Goal: Task Accomplishment & Management: Use online tool/utility

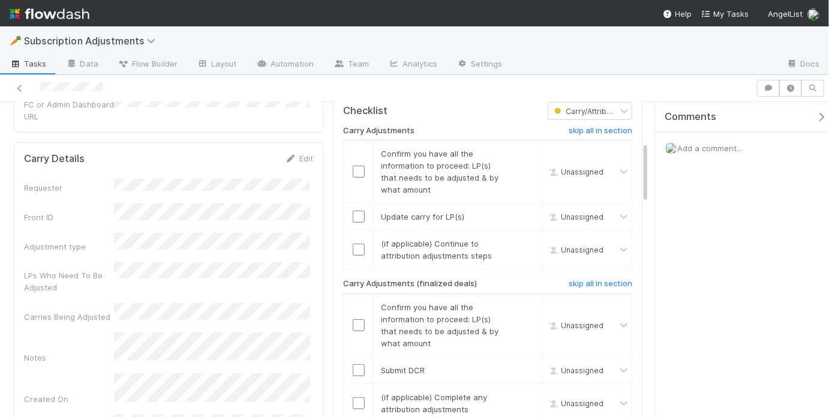
scroll to position [233, 0]
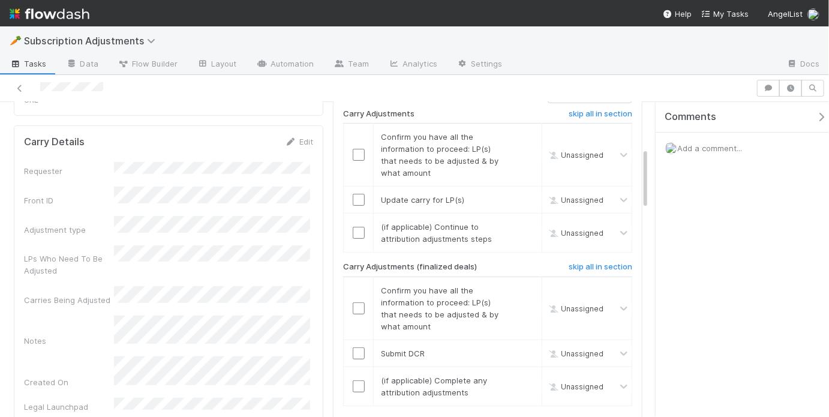
click at [728, 148] on span "Add a comment..." at bounding box center [709, 148] width 65 height 10
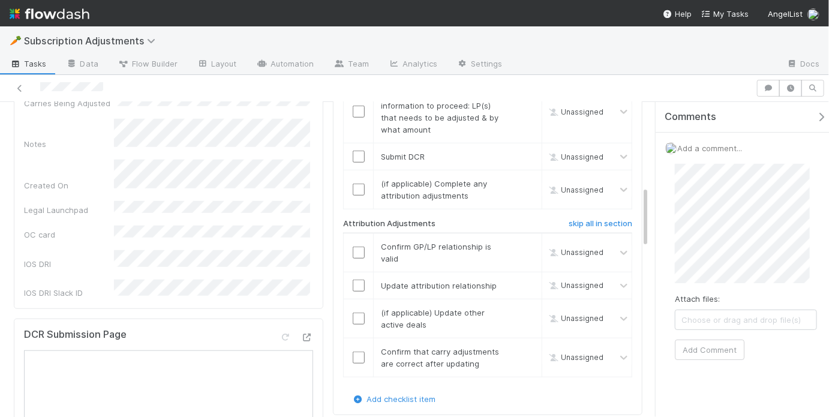
scroll to position [216, 0]
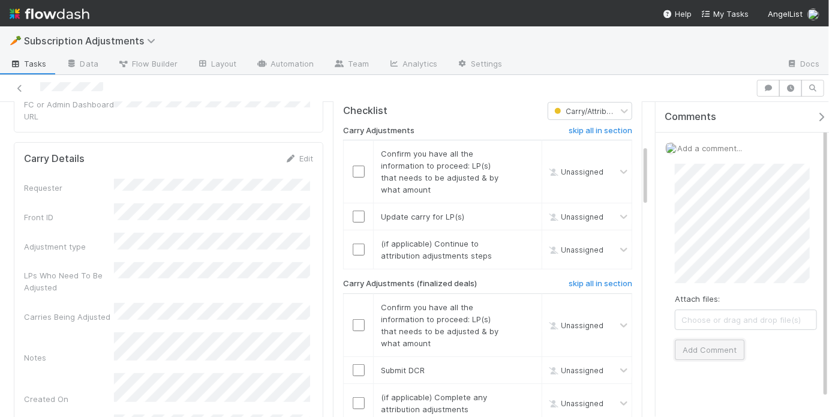
click at [716, 340] on button "Add Comment" at bounding box center [710, 350] width 70 height 20
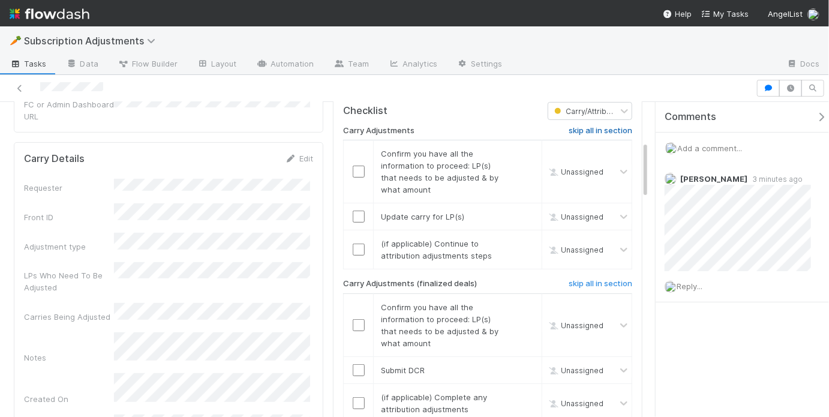
click at [597, 126] on h6 "skip all in section" at bounding box center [601, 131] width 64 height 10
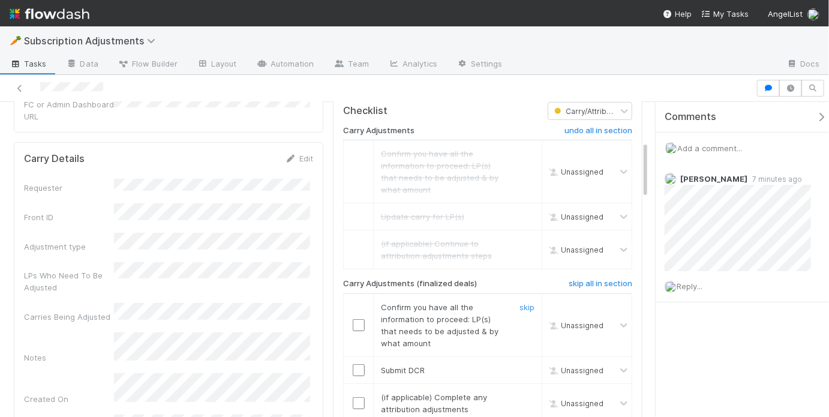
click at [358, 319] on input "checkbox" at bounding box center [359, 325] width 12 height 12
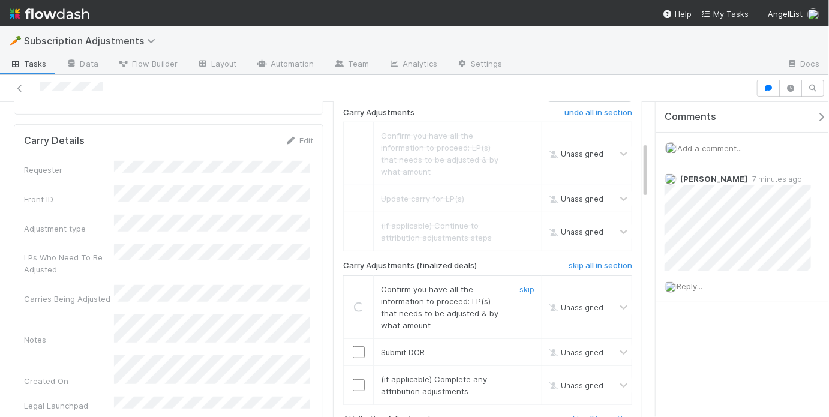
scroll to position [235, 0]
drag, startPoint x: 356, startPoint y: 336, endPoint x: 370, endPoint y: 338, distance: 13.9
click at [356, 346] on input "checkbox" at bounding box center [359, 352] width 12 height 12
click at [520, 374] on link "skip" at bounding box center [527, 379] width 15 height 10
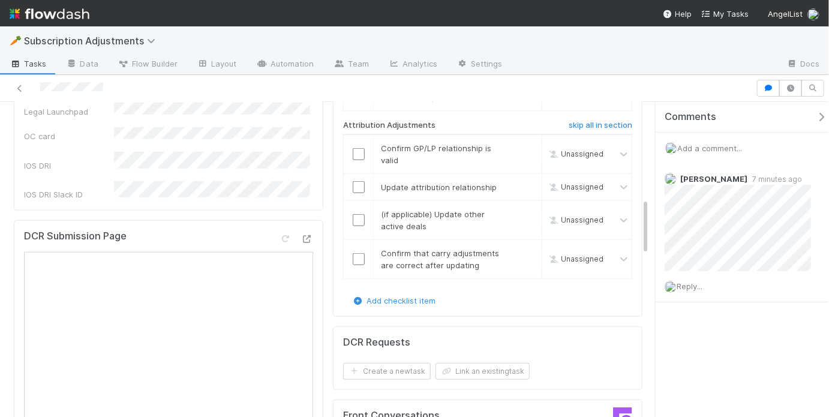
scroll to position [529, 0]
click at [589, 120] on h6 "skip all in section" at bounding box center [601, 125] width 64 height 10
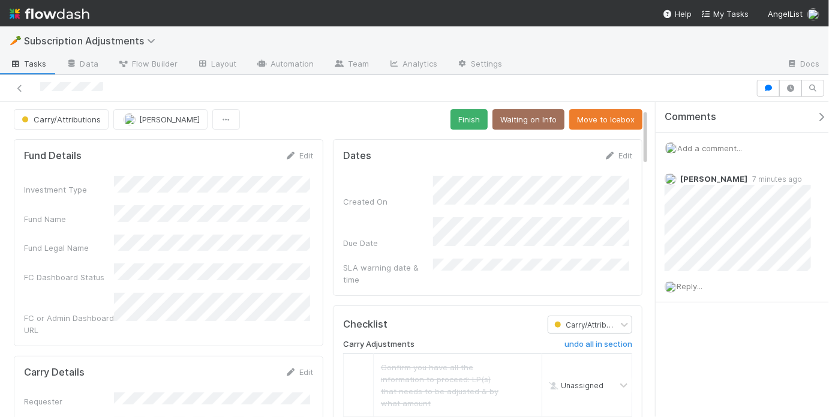
scroll to position [0, 0]
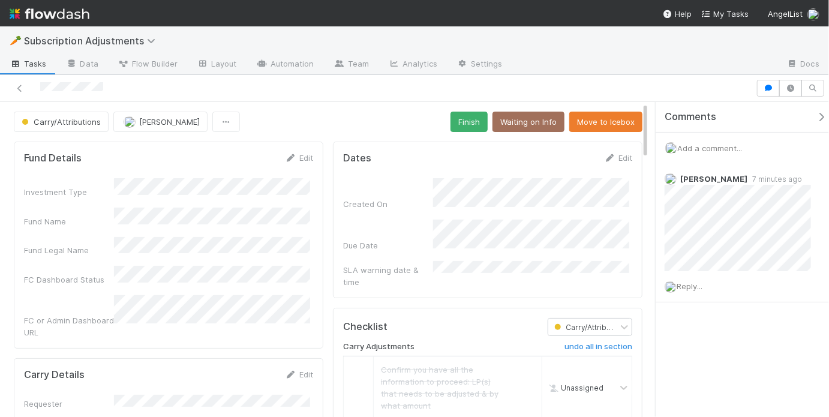
click at [481, 126] on button "Finish" at bounding box center [469, 122] width 37 height 20
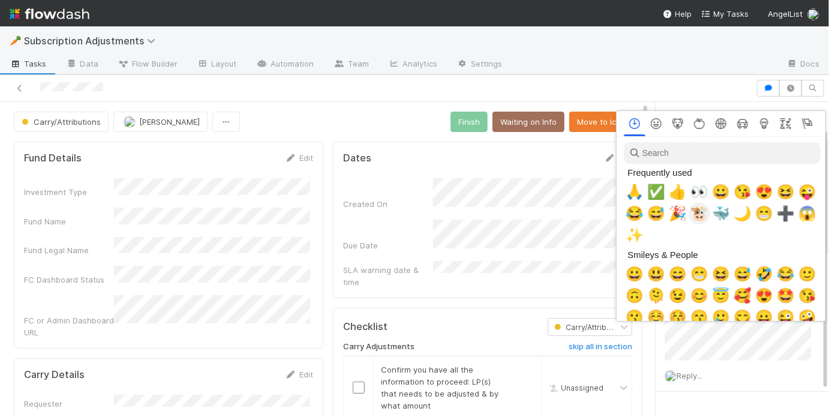
scroll to position [0, 2]
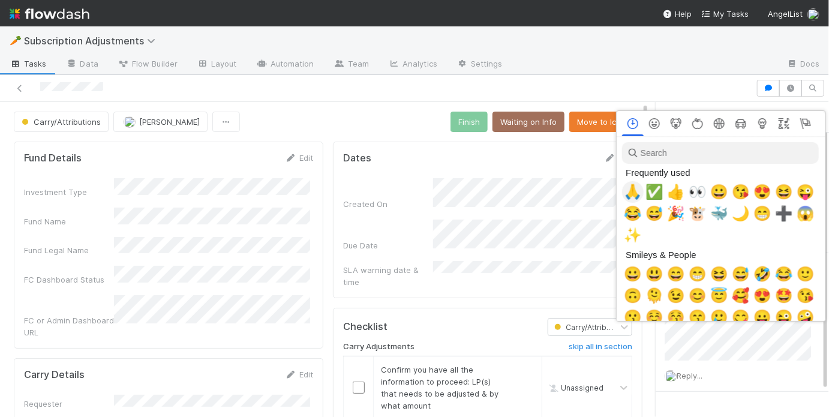
click at [634, 193] on span "🙏" at bounding box center [633, 192] width 18 height 17
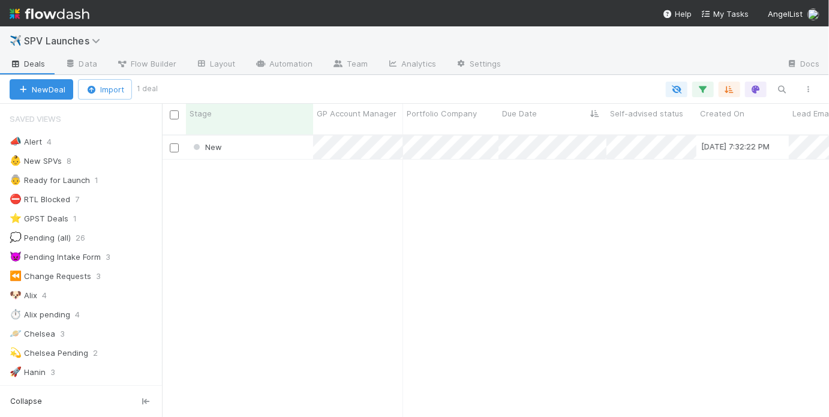
scroll to position [8, 7]
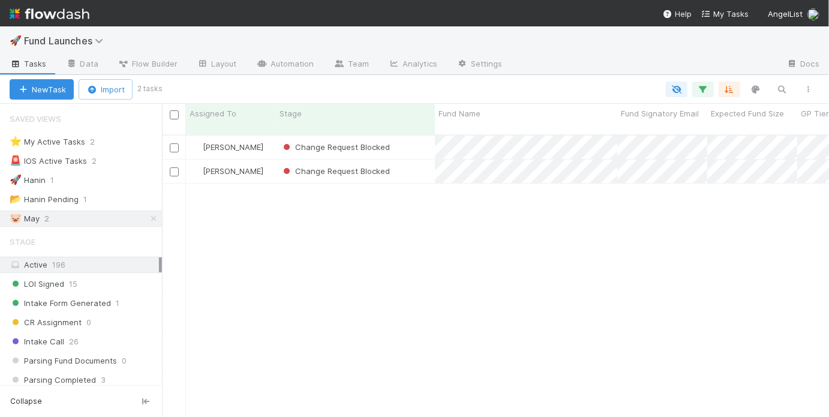
scroll to position [284, 660]
click at [416, 160] on div "Change Request Blocked" at bounding box center [355, 171] width 159 height 23
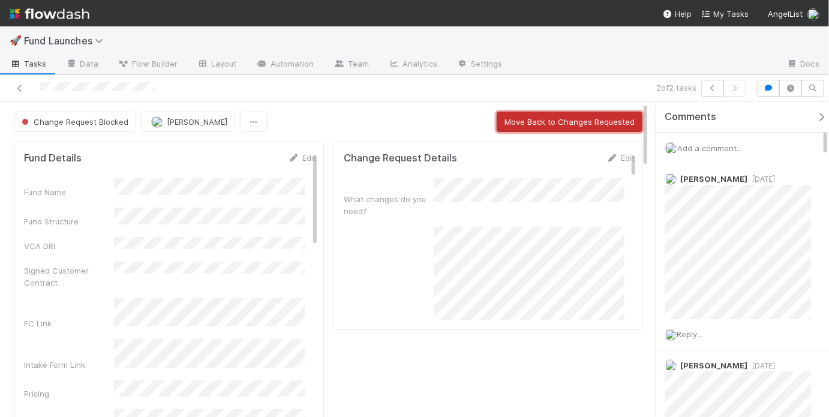
click at [509, 128] on button "Move Back to Changes Requested" at bounding box center [570, 122] width 146 height 20
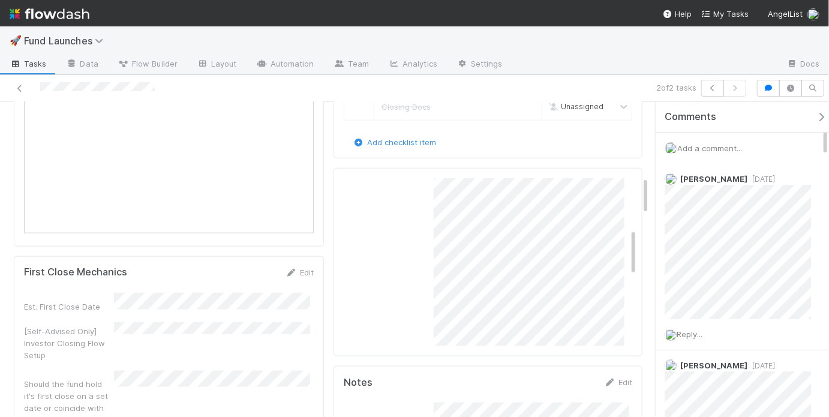
scroll to position [167, 0]
drag, startPoint x: 628, startPoint y: 246, endPoint x: 626, endPoint y: 239, distance: 7.3
click at [626, 239] on div "Change Request Details Save Cancel What changes do you need? IOS Change Request…" at bounding box center [494, 328] width 301 height 634
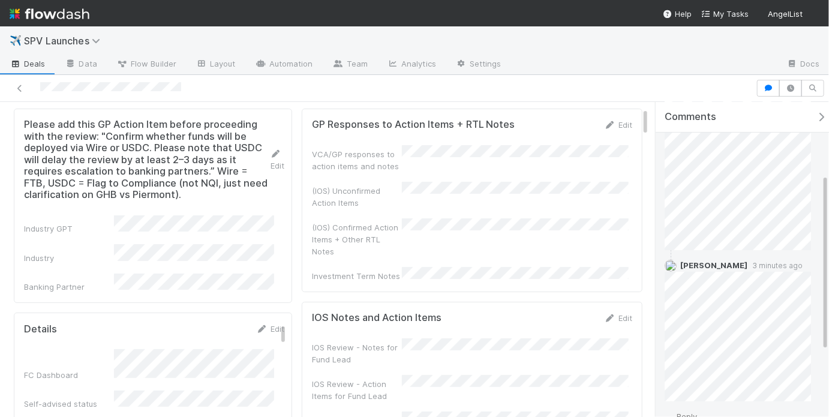
scroll to position [193, 0]
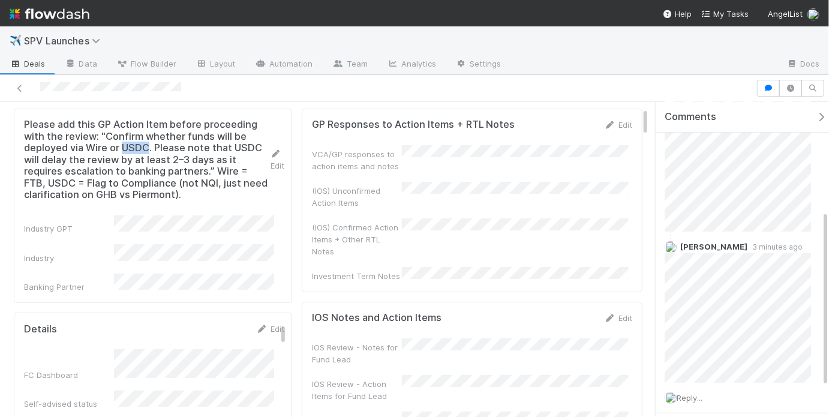
drag, startPoint x: 122, startPoint y: 148, endPoint x: 150, endPoint y: 145, distance: 27.8
click at [150, 145] on h5 "Please add this GP Action Item before proceeding with the review: "Confirm whet…" at bounding box center [147, 160] width 246 height 82
click at [220, 200] on form "Please add this GP Action Item before proceeding with the review: "Confirm whet…" at bounding box center [154, 206] width 260 height 174
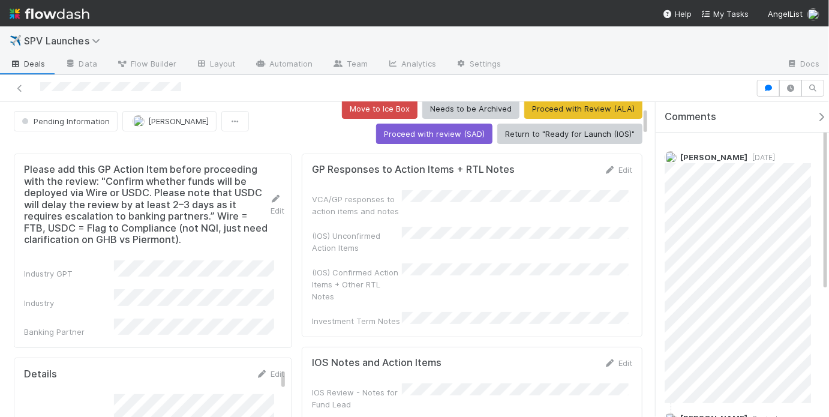
scroll to position [0, 0]
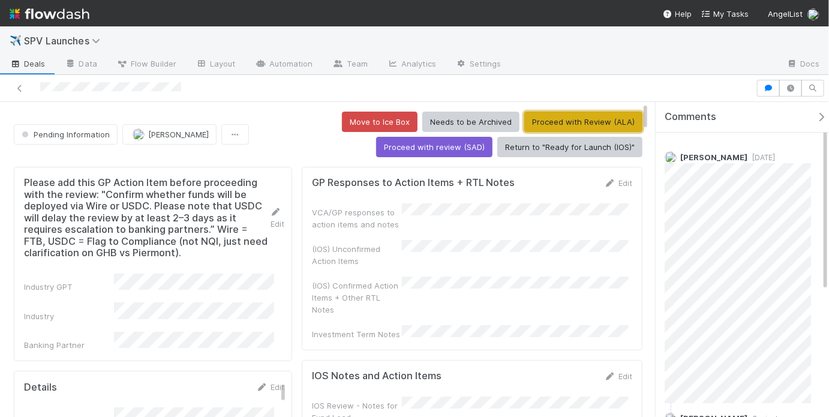
click at [539, 119] on button "Proceed with Review (ALA)" at bounding box center [583, 122] width 118 height 20
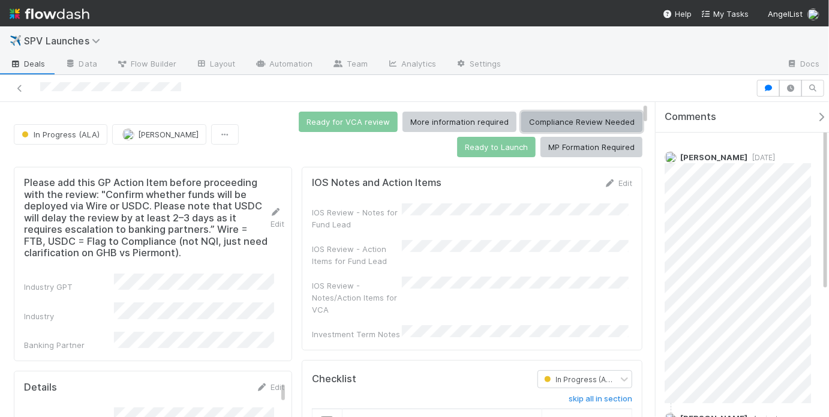
click at [535, 123] on button "Compliance Review Needed" at bounding box center [581, 122] width 121 height 20
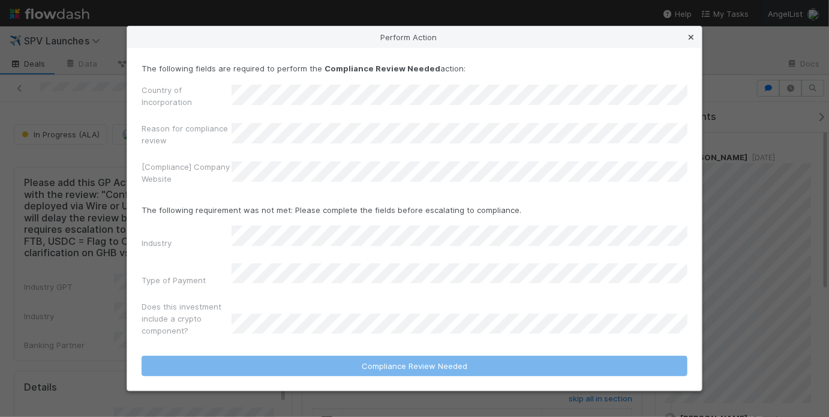
click at [686, 41] on icon at bounding box center [691, 38] width 12 height 8
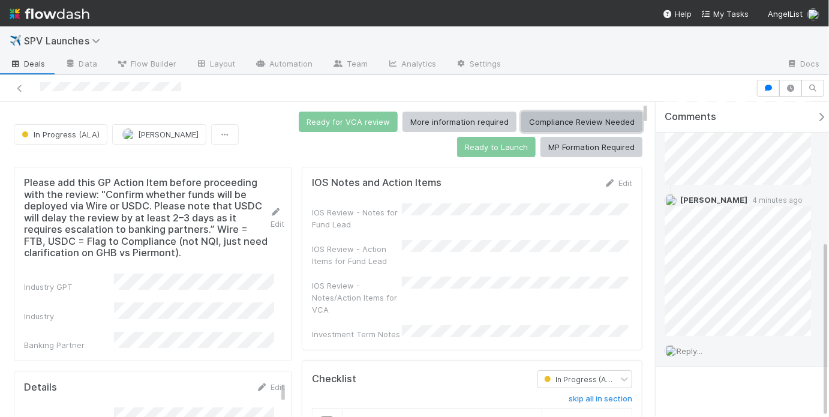
scroll to position [248, 0]
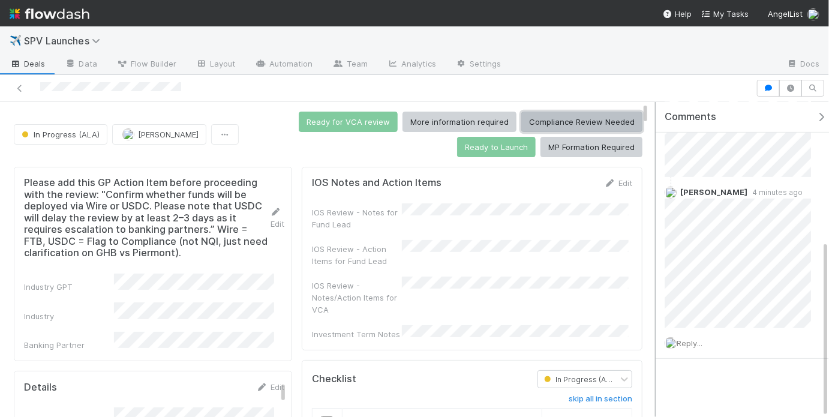
click at [711, 170] on div "In Progress (ALA) May Chang Ready for VCA review More information required Comp…" at bounding box center [414, 260] width 829 height 316
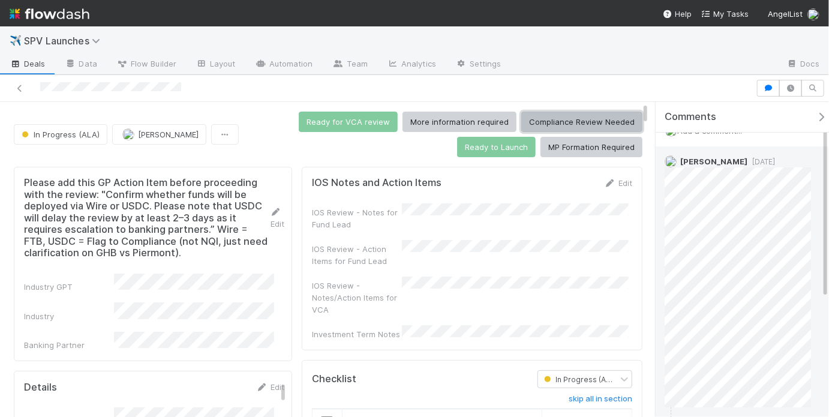
scroll to position [11, 0]
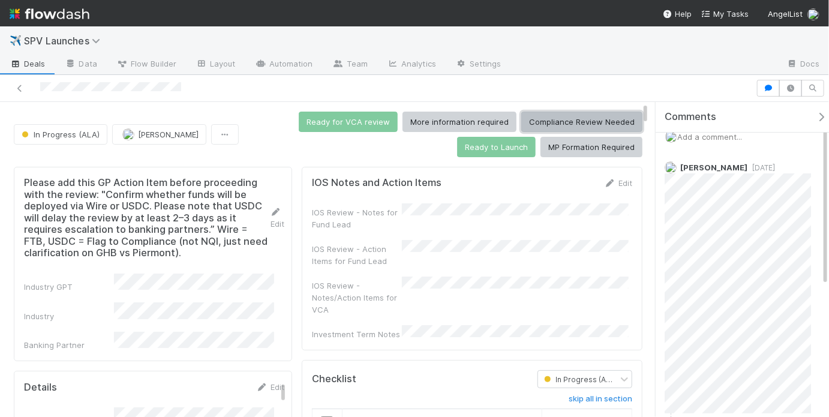
click at [629, 125] on button "Compliance Review Needed" at bounding box center [581, 122] width 121 height 20
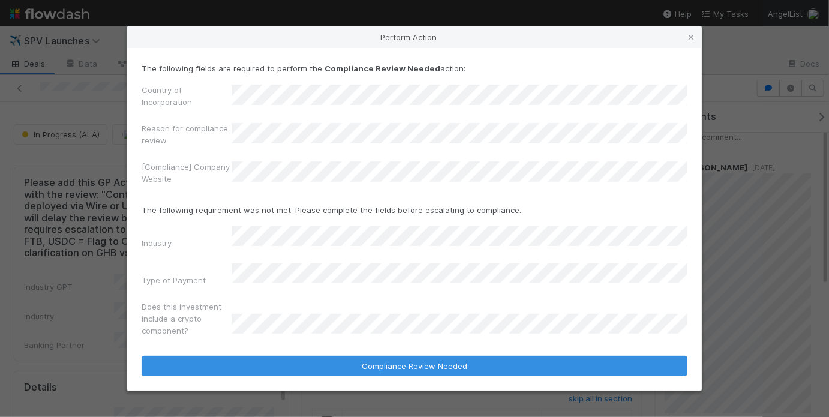
click at [198, 190] on div "[Compliance] Company Website" at bounding box center [187, 175] width 90 height 29
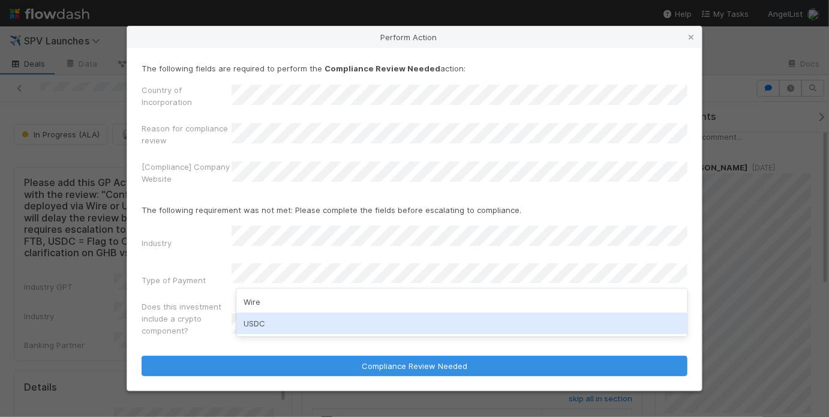
click at [274, 322] on div "USDC" at bounding box center [461, 324] width 451 height 22
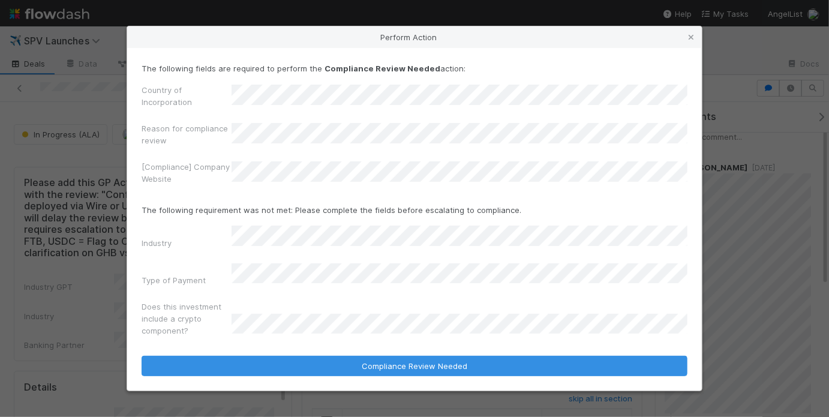
click at [205, 311] on label"] "Does this investment include a crypto component?" at bounding box center [187, 319] width 90 height 36
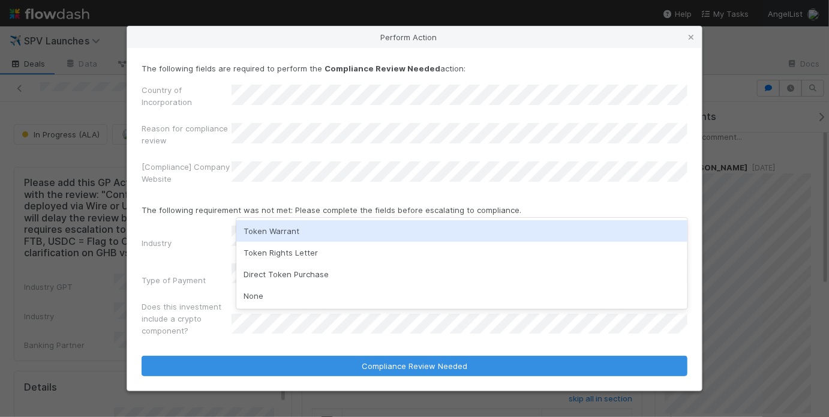
click at [279, 233] on div "Token Warrant" at bounding box center [461, 231] width 451 height 22
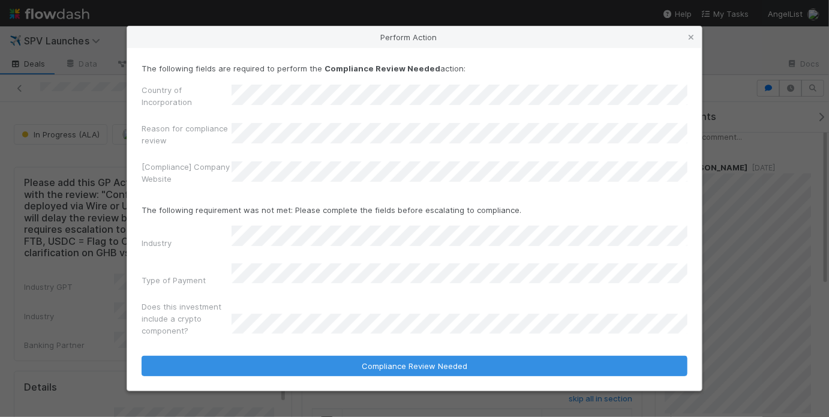
click at [193, 286] on div "Industry Type of Payment Does this investment include a crypto component?" at bounding box center [415, 284] width 546 height 116
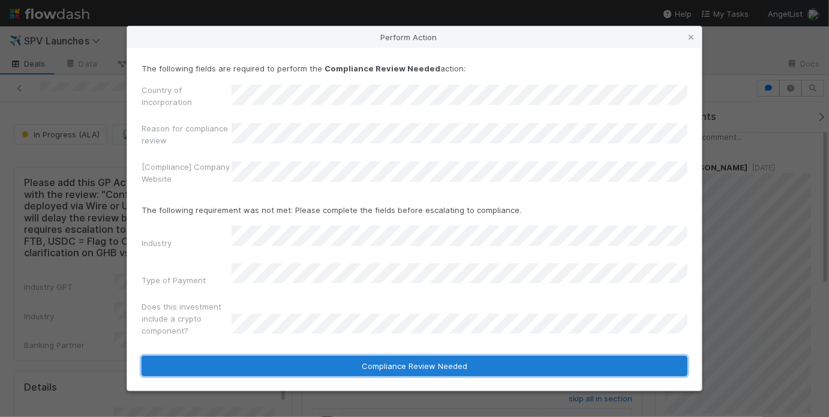
click at [383, 356] on button "Compliance Review Needed" at bounding box center [415, 366] width 546 height 20
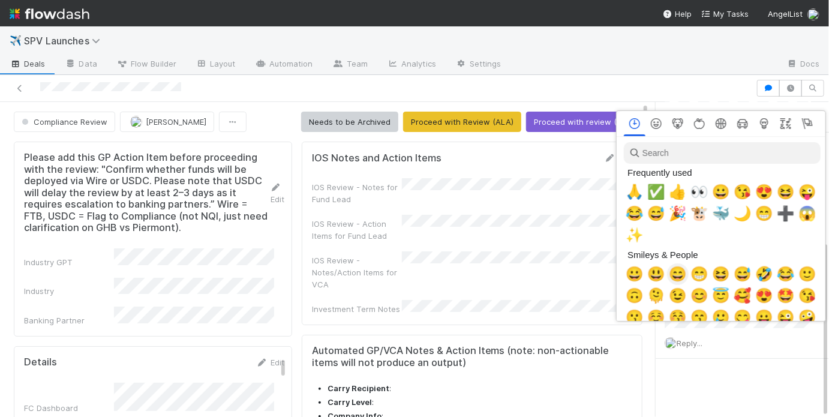
scroll to position [0, 2]
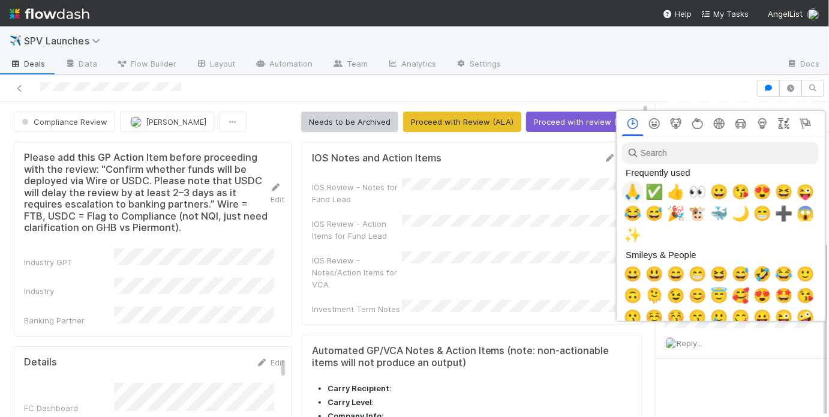
click at [636, 191] on span "🙏" at bounding box center [633, 192] width 18 height 17
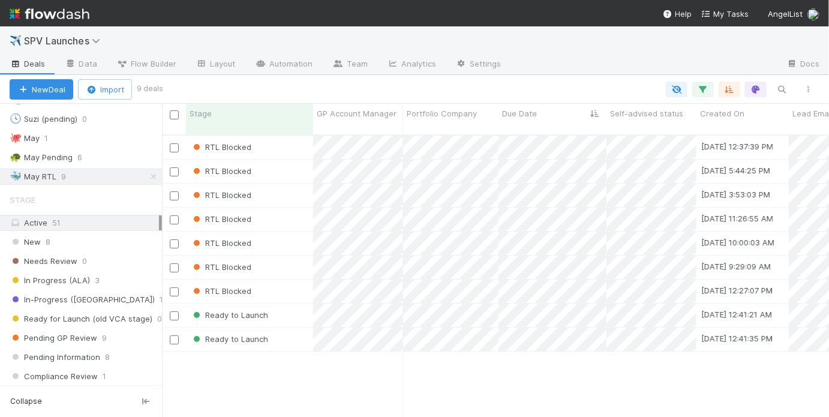
scroll to position [284, 660]
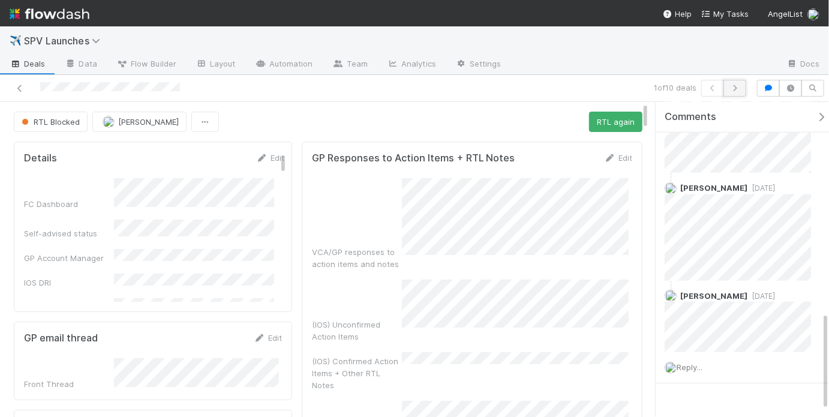
click at [733, 80] on button "button" at bounding box center [735, 88] width 23 height 17
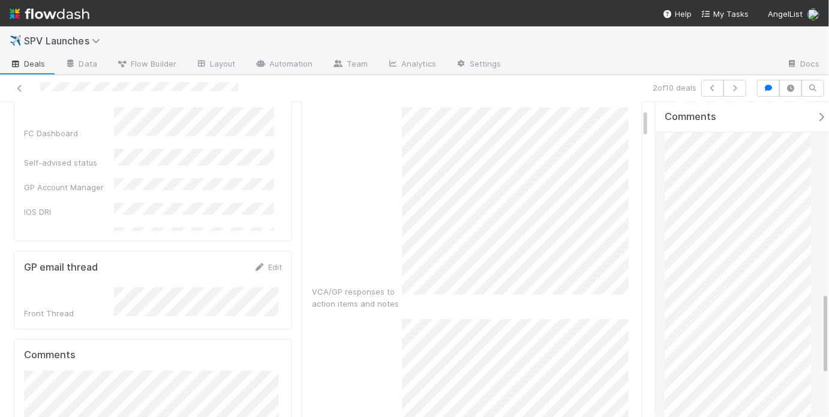
scroll to position [884, 0]
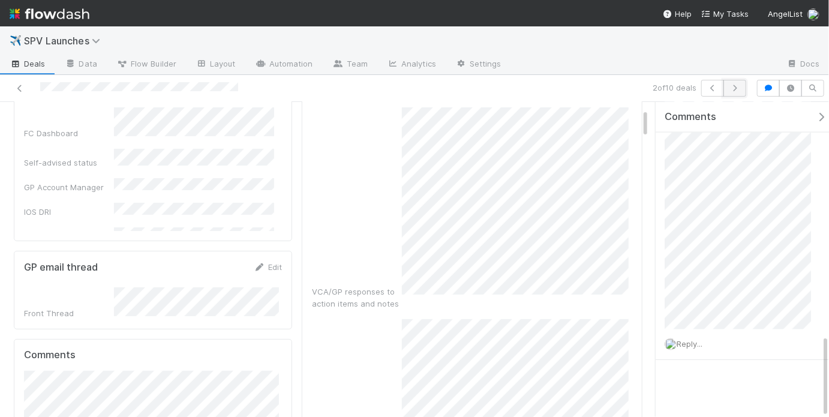
click at [735, 82] on button "button" at bounding box center [735, 88] width 23 height 17
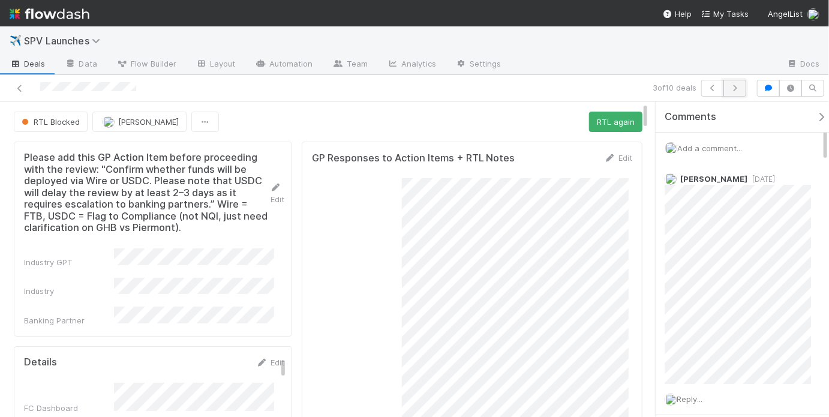
click at [739, 94] on button "button" at bounding box center [735, 88] width 23 height 17
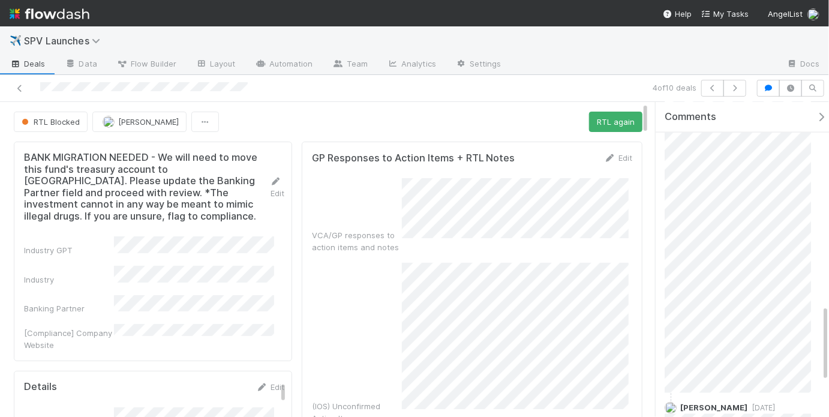
scroll to position [977, 0]
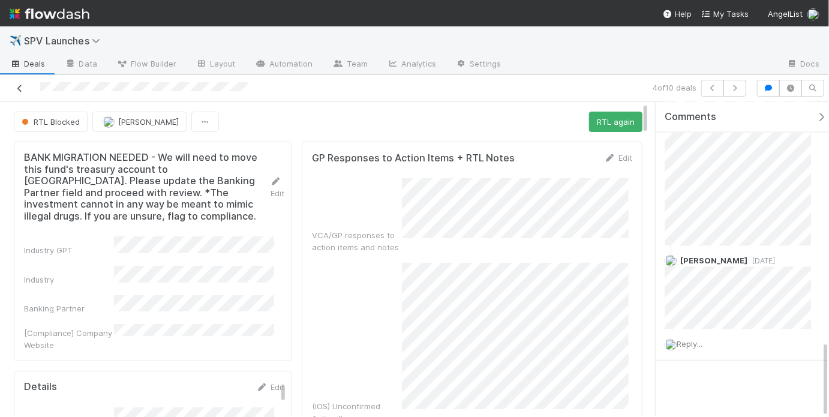
click at [21, 87] on icon at bounding box center [20, 89] width 12 height 8
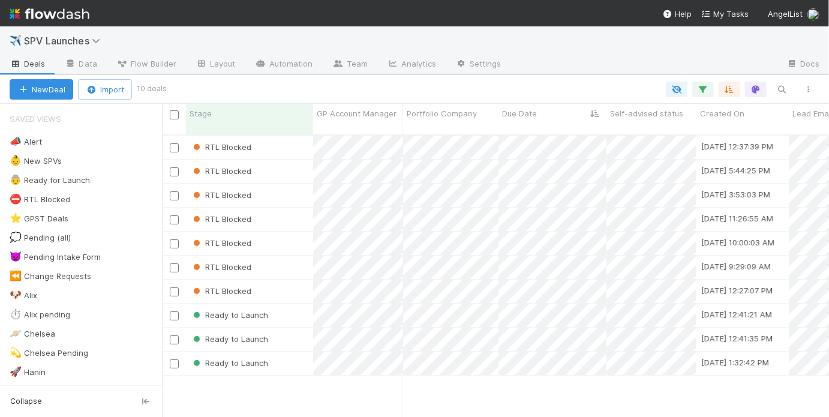
scroll to position [284, 660]
click at [290, 304] on div "Ready to Launch" at bounding box center [249, 315] width 127 height 23
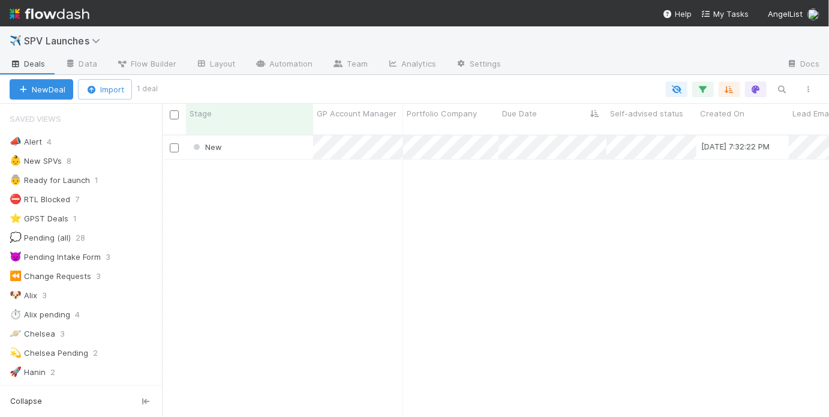
scroll to position [284, 660]
click at [550, 49] on div "✈️ SPV Launches" at bounding box center [414, 40] width 829 height 29
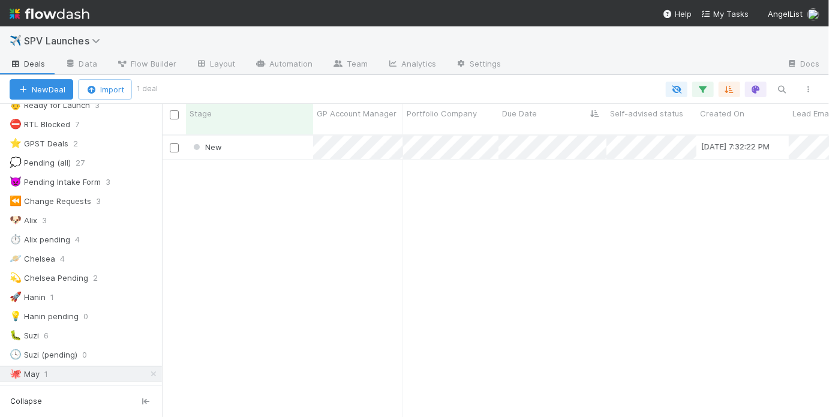
scroll to position [284, 660]
click at [437, 214] on div "New [DATE] 7:32:22 PM [PERSON_NAME] 0 0 0 0 0 0 0" at bounding box center [495, 282] width 667 height 292
click at [279, 208] on div "New [DATE] 7:32:22 PM [PERSON_NAME] 0 0 0 0 0 0 0" at bounding box center [495, 282] width 667 height 292
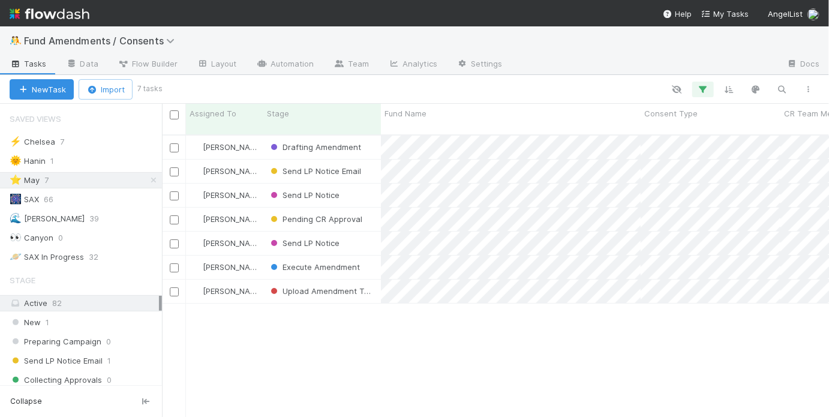
scroll to position [284, 660]
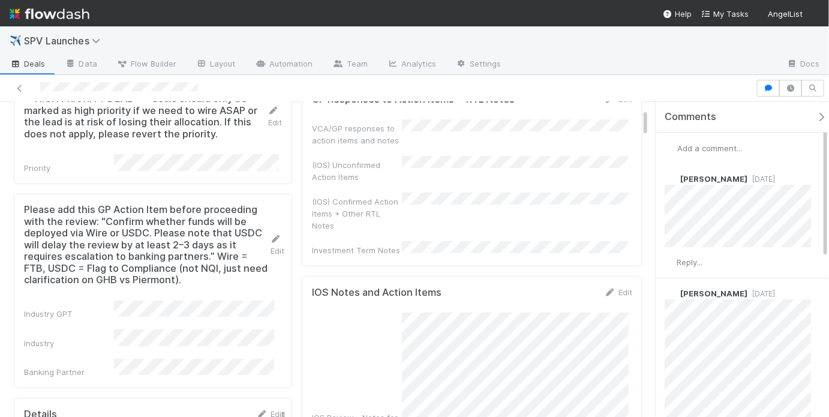
scroll to position [70, 0]
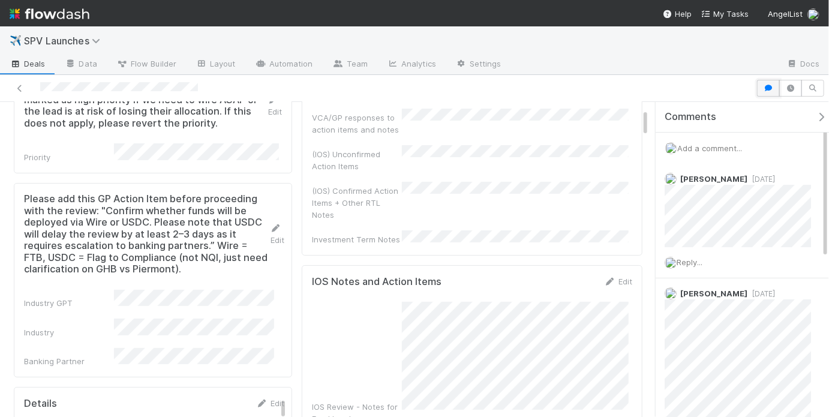
click at [769, 91] on icon "button" at bounding box center [768, 88] width 12 height 7
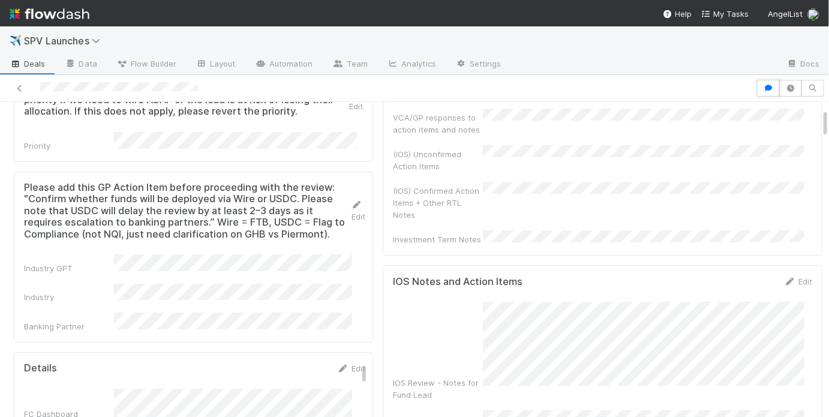
scroll to position [0, 0]
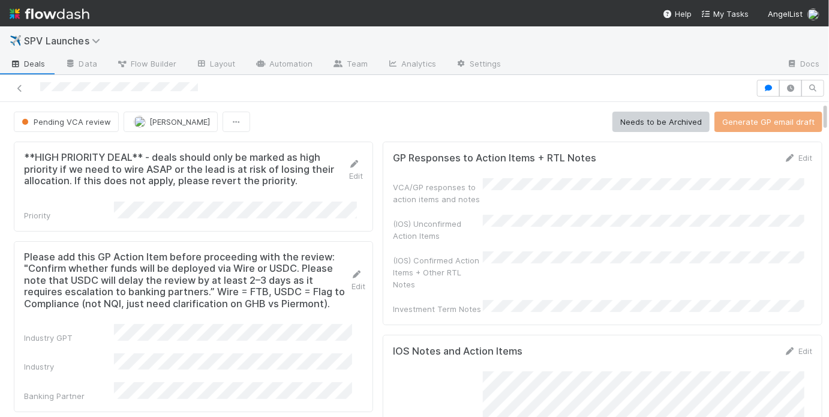
click at [404, 128] on div "Pending VCA review [PERSON_NAME] Needs to be Archived Generate GP email draft" at bounding box center [418, 122] width 809 height 20
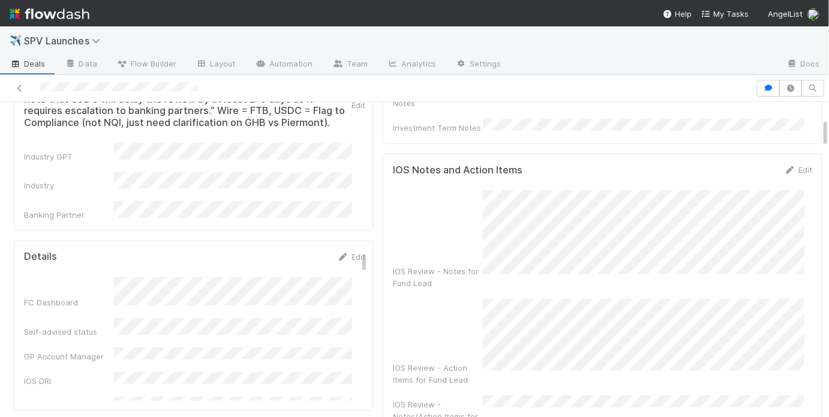
scroll to position [182, 0]
click at [762, 85] on icon "button" at bounding box center [768, 88] width 12 height 7
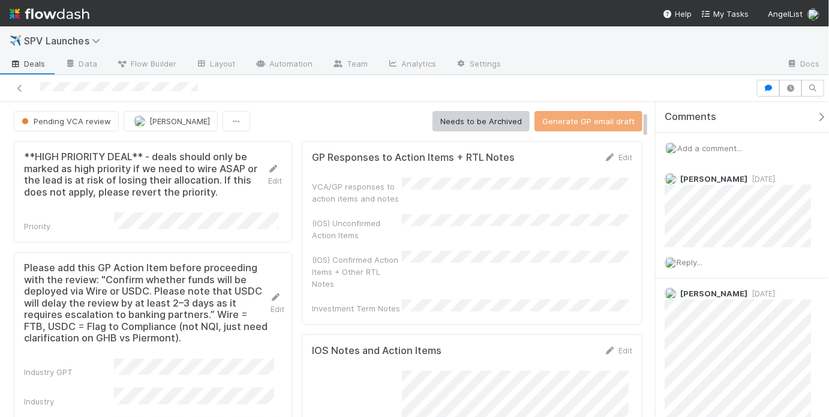
scroll to position [0, 0]
click at [769, 91] on icon "button" at bounding box center [768, 88] width 12 height 7
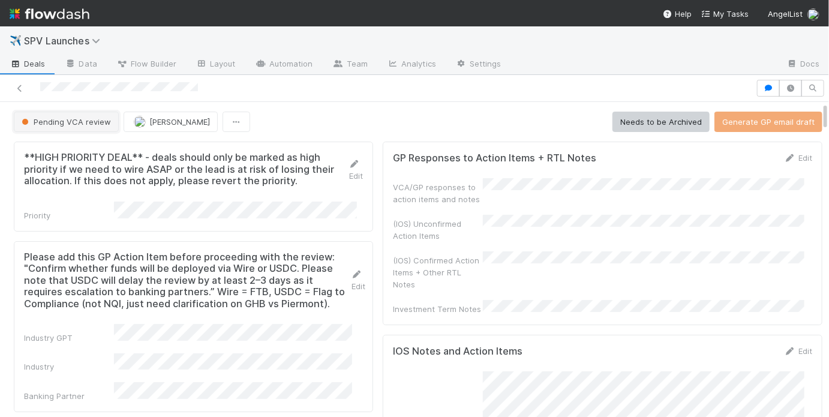
click at [40, 124] on span "Pending VCA review" at bounding box center [65, 122] width 92 height 10
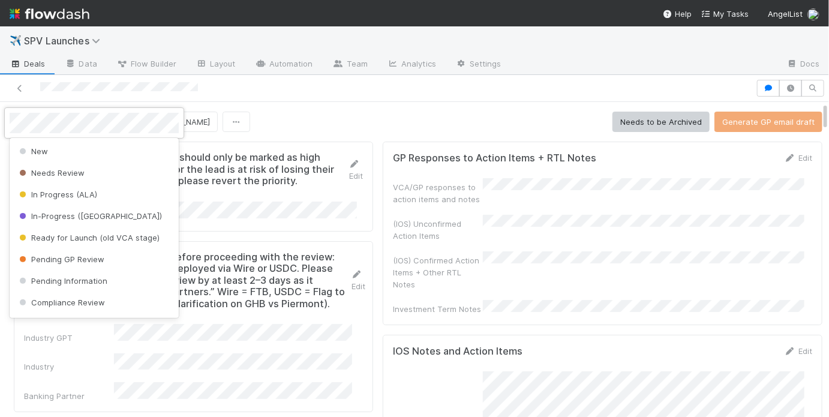
scroll to position [382, 0]
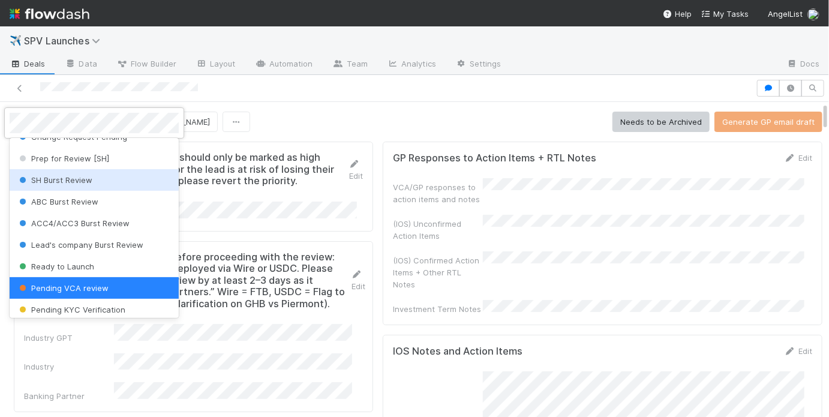
click at [323, 112] on div at bounding box center [414, 208] width 829 height 417
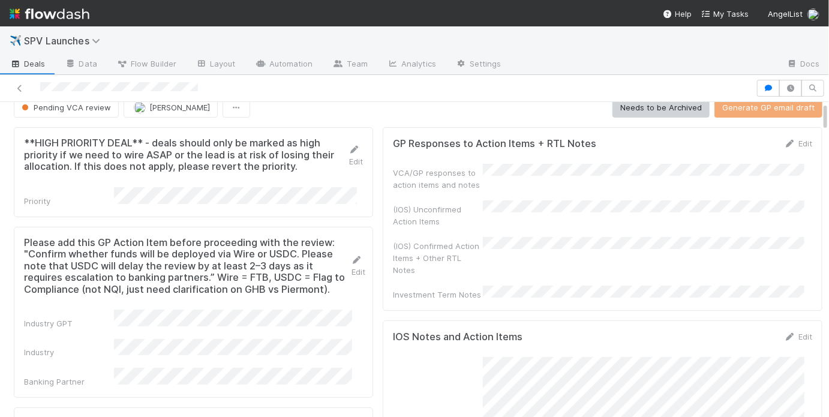
scroll to position [0, 0]
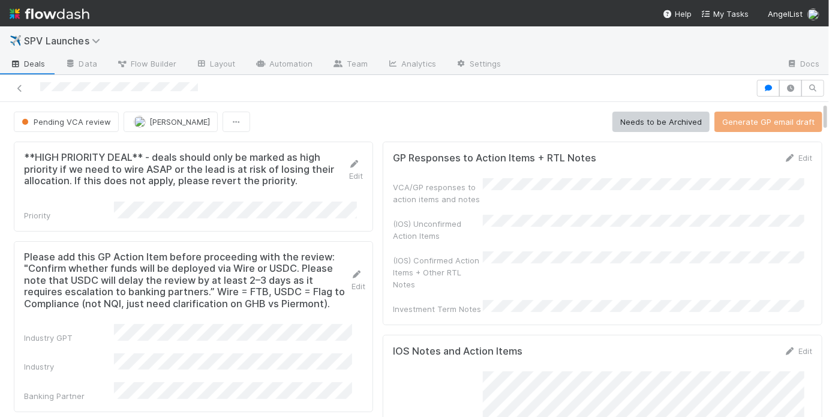
click at [588, 58] on div at bounding box center [644, 64] width 266 height 19
click at [762, 88] on icon "button" at bounding box center [768, 88] width 12 height 7
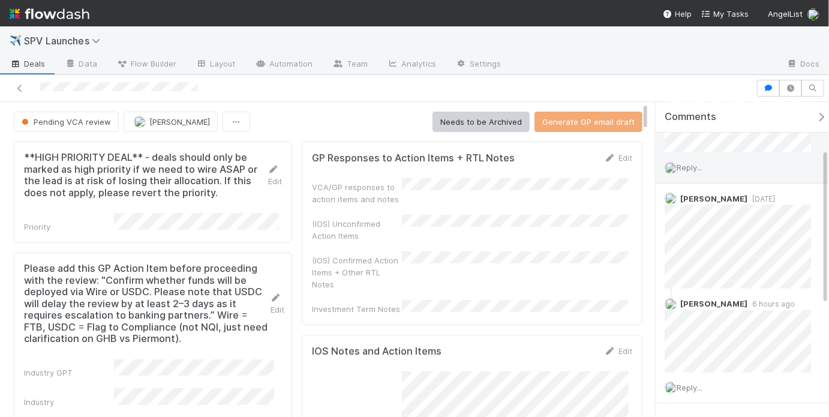
scroll to position [280, 0]
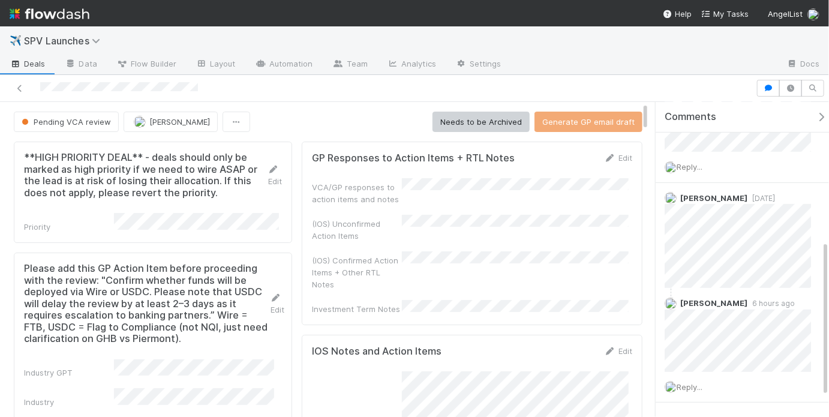
click at [473, 257] on div "(IOS) Confirmed Action Items + Other RTL Notes" at bounding box center [472, 270] width 320 height 39
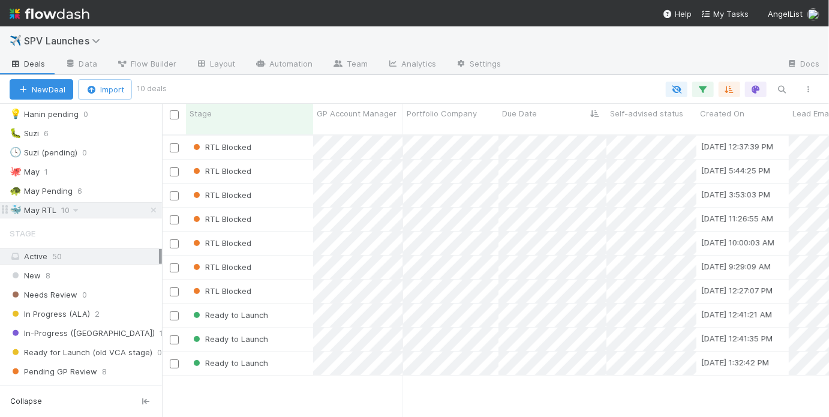
scroll to position [284, 660]
click at [298, 307] on div "Ready to Launch" at bounding box center [249, 315] width 127 height 23
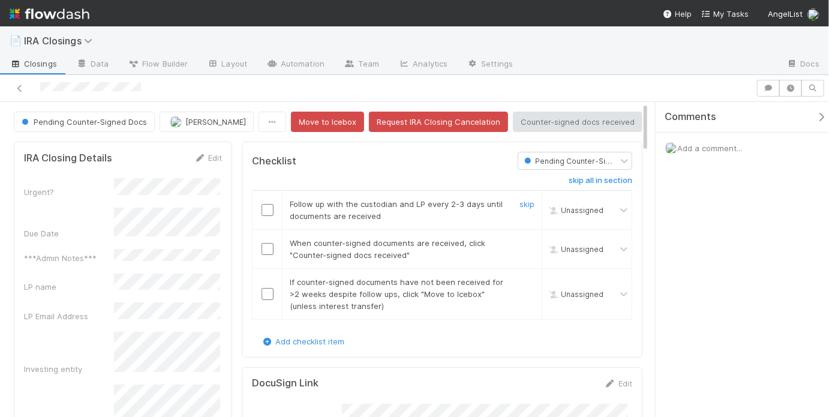
click at [263, 205] on input "checkbox" at bounding box center [268, 210] width 12 height 12
click at [265, 244] on input "checkbox" at bounding box center [268, 249] width 12 height 12
click at [521, 278] on link "skip" at bounding box center [527, 282] width 15 height 10
click at [520, 277] on link "skip" at bounding box center [527, 282] width 15 height 10
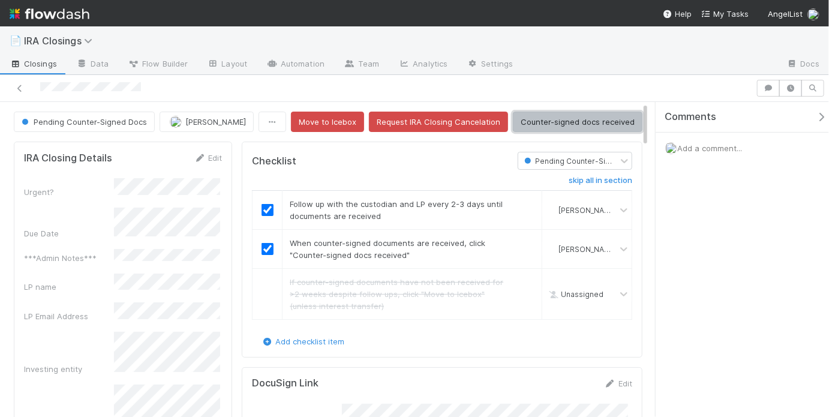
click at [550, 124] on button "Counter-signed docs received" at bounding box center [578, 122] width 130 height 20
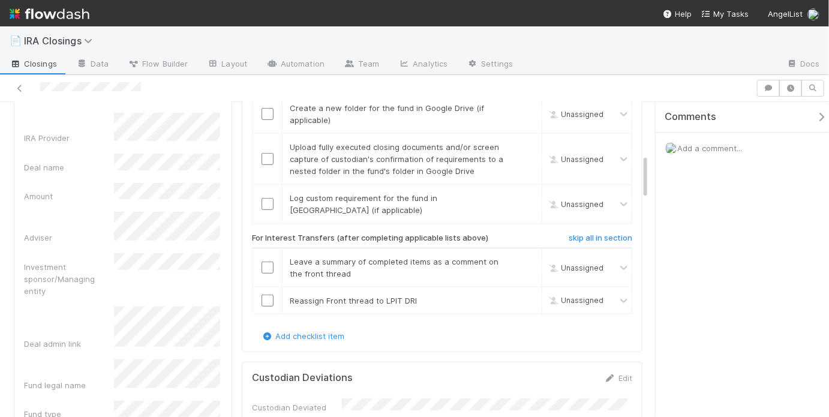
scroll to position [365, 0]
click at [571, 235] on h6 "skip all in section" at bounding box center [601, 240] width 64 height 10
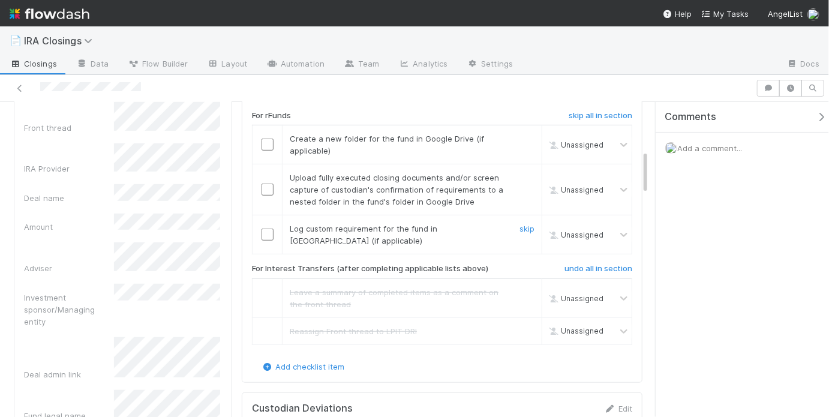
scroll to position [331, 0]
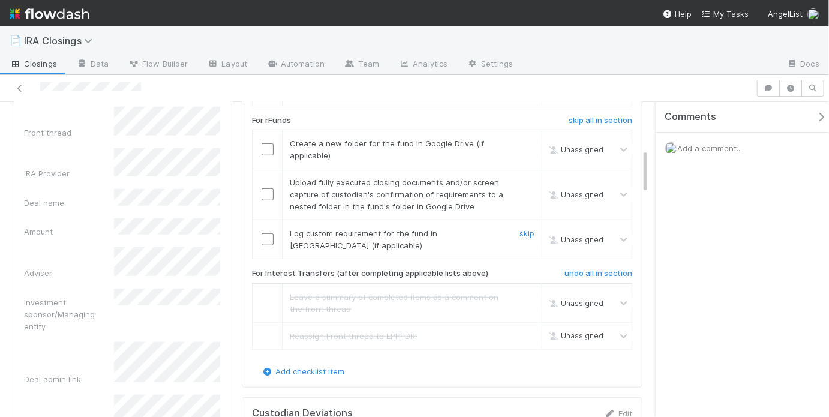
click at [269, 233] on input "checkbox" at bounding box center [268, 239] width 12 height 12
click at [267, 188] on input "checkbox" at bounding box center [268, 194] width 12 height 12
click at [264, 143] on input "checkbox" at bounding box center [268, 149] width 12 height 12
click at [580, 116] on h6 "skip all in section" at bounding box center [601, 121] width 64 height 10
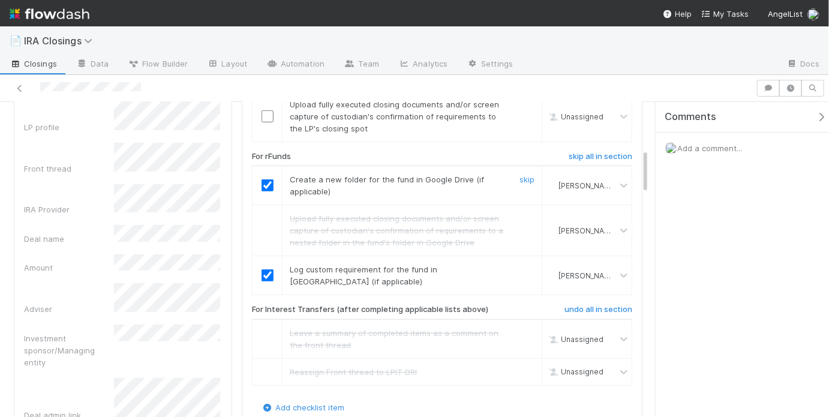
scroll to position [142, 0]
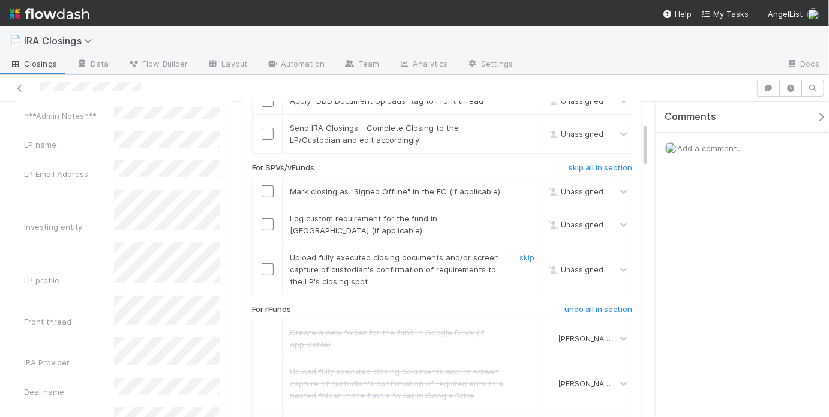
click at [265, 263] on input "checkbox" at bounding box center [268, 269] width 12 height 12
click at [265, 218] on input "checkbox" at bounding box center [268, 224] width 12 height 12
click at [263, 190] on input "checkbox" at bounding box center [268, 191] width 12 height 12
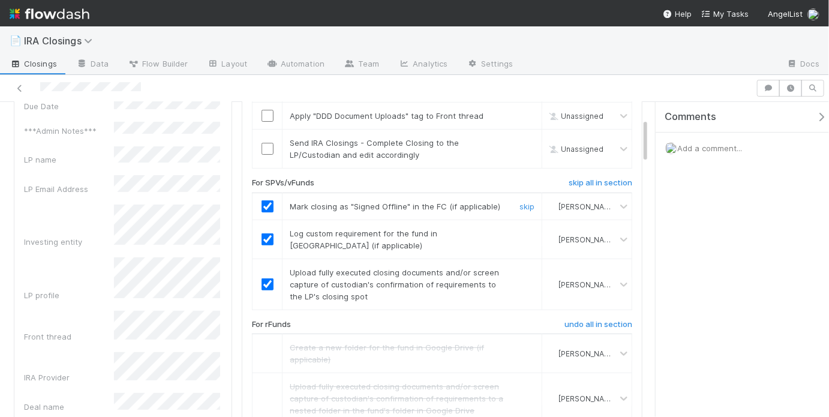
scroll to position [43, 0]
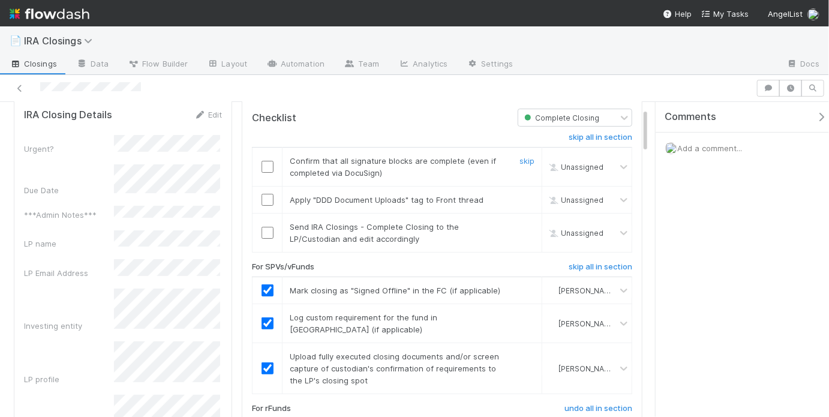
click at [265, 164] on input "checkbox" at bounding box center [268, 167] width 12 height 12
click at [266, 197] on input "checkbox" at bounding box center [268, 200] width 12 height 12
click at [265, 232] on input "checkbox" at bounding box center [268, 233] width 12 height 12
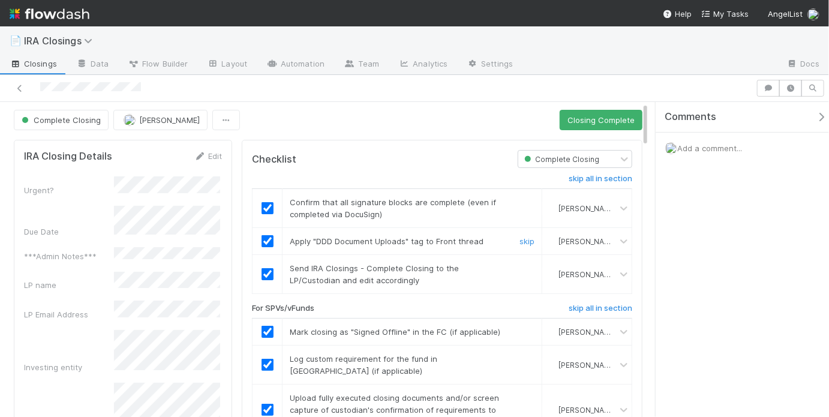
scroll to position [0, 0]
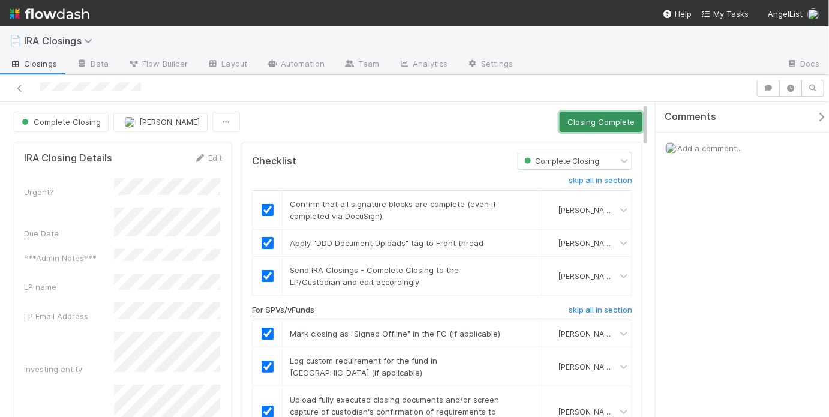
click at [582, 122] on button "Closing Complete" at bounding box center [601, 122] width 83 height 20
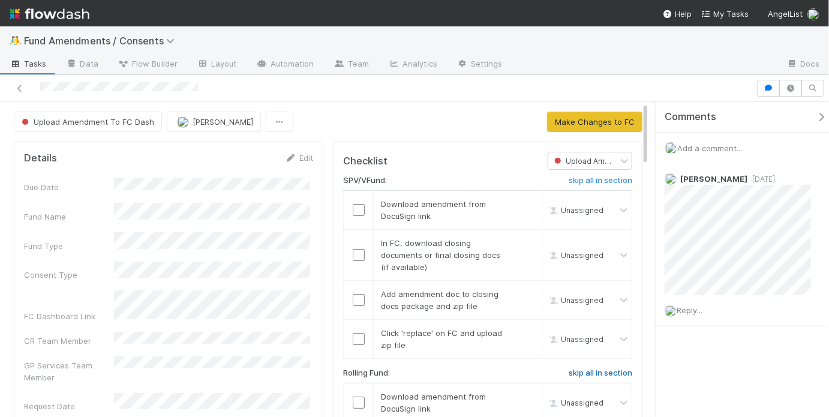
click at [580, 374] on h6 "skip all in section" at bounding box center [601, 373] width 64 height 10
click at [356, 202] on td at bounding box center [359, 210] width 30 height 39
click at [356, 205] on input "checkbox" at bounding box center [359, 210] width 12 height 12
click at [353, 250] on input "checkbox" at bounding box center [359, 255] width 12 height 12
click at [354, 298] on input "checkbox" at bounding box center [359, 300] width 12 height 12
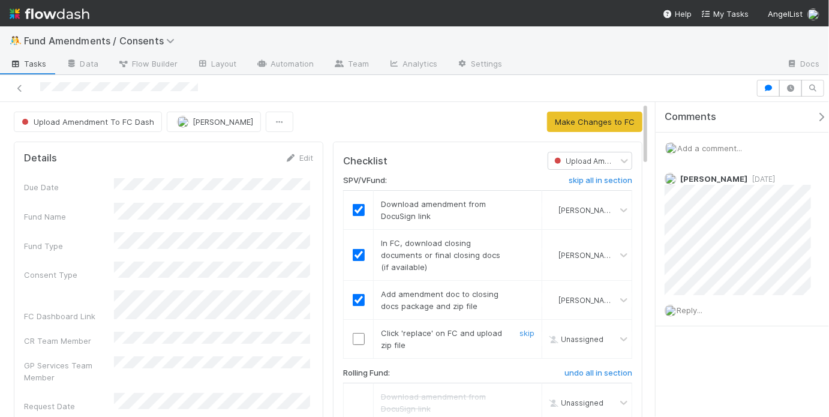
click at [356, 336] on input "checkbox" at bounding box center [359, 339] width 12 height 12
click at [550, 128] on button "Make Changes to FC" at bounding box center [594, 122] width 95 height 20
